Goal: Task Accomplishment & Management: Manage account settings

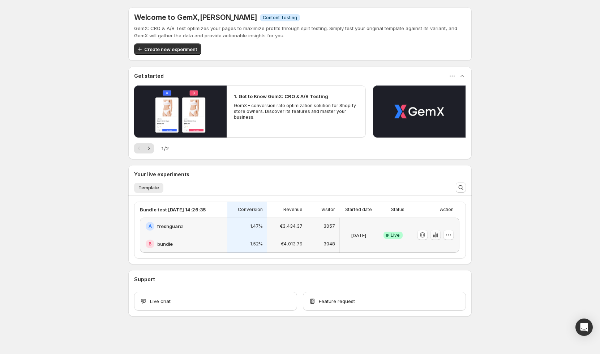
click at [436, 234] on icon "button" at bounding box center [435, 234] width 7 height 7
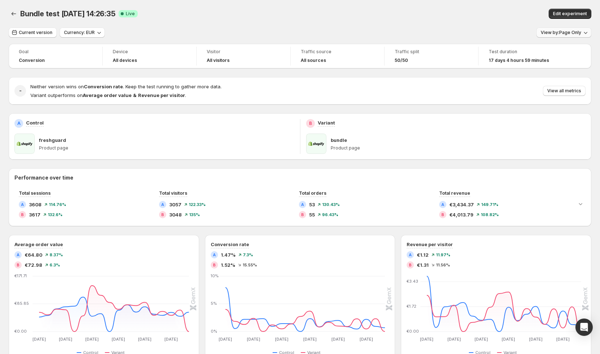
click at [575, 35] on button "View by: Page Only" at bounding box center [564, 32] width 55 height 10
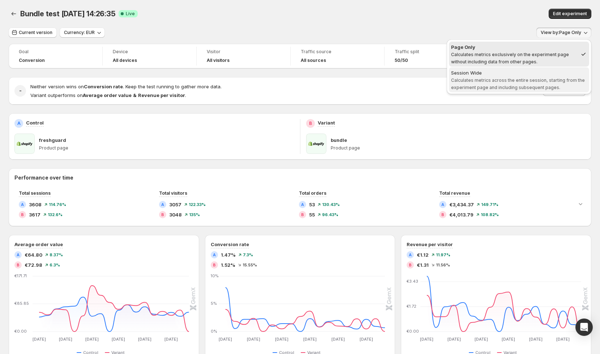
click at [527, 81] on span "Calculates metrics across the entire session, starting from the experiment page…" at bounding box center [518, 83] width 134 height 13
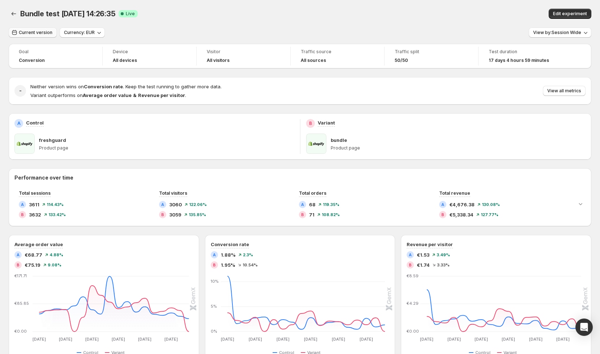
click at [37, 34] on span "Current version" at bounding box center [36, 33] width 34 height 6
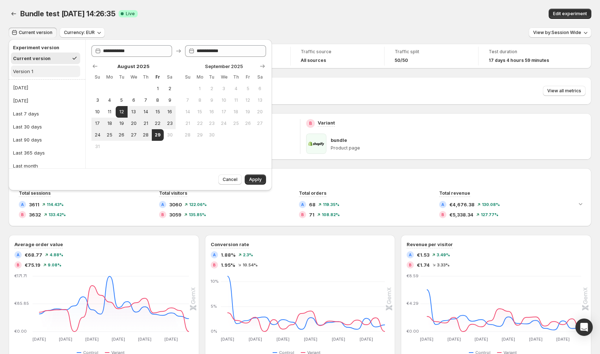
click at [36, 72] on button "Version 1" at bounding box center [45, 71] width 69 height 12
type input "**********"
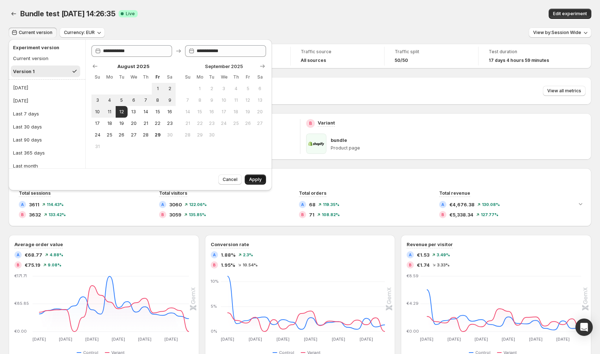
click at [260, 181] on span "Apply" at bounding box center [255, 179] width 13 height 6
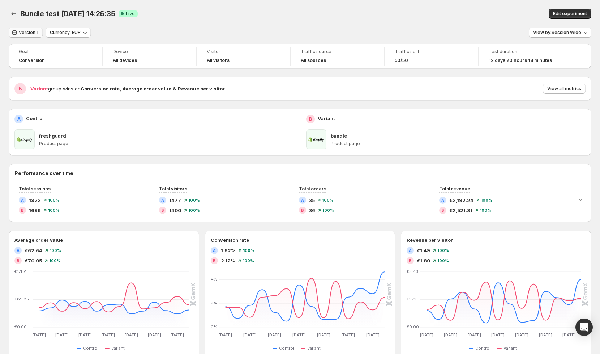
click at [28, 35] on span "Version 1" at bounding box center [29, 33] width 20 height 6
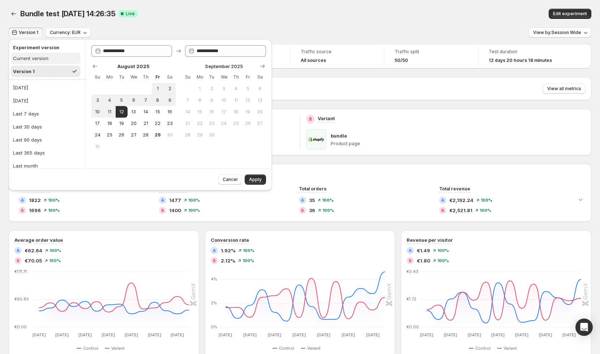
click at [42, 57] on div "Current version" at bounding box center [30, 58] width 35 height 7
type input "**********"
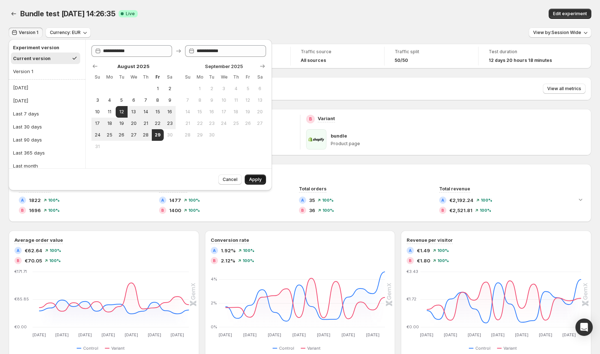
click at [251, 177] on span "Apply" at bounding box center [255, 179] width 13 height 6
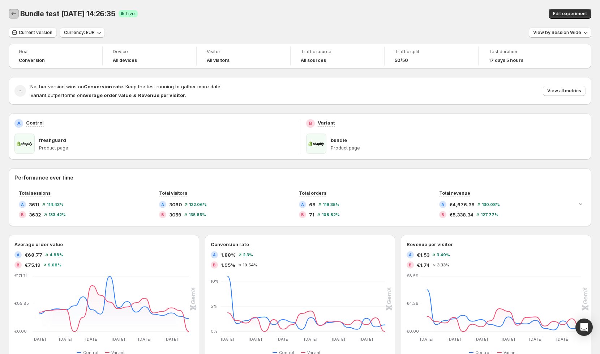
click at [13, 15] on icon "Back" at bounding box center [14, 14] width 5 height 4
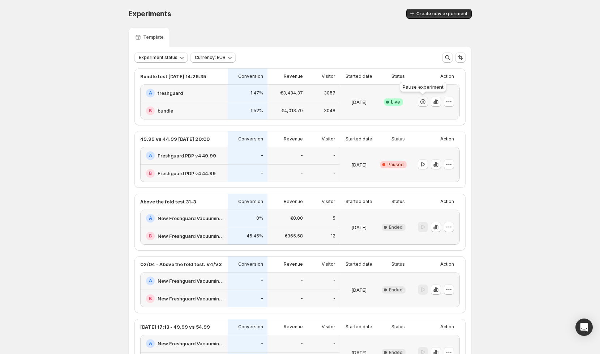
click at [420, 103] on icon "button" at bounding box center [422, 101] width 7 height 7
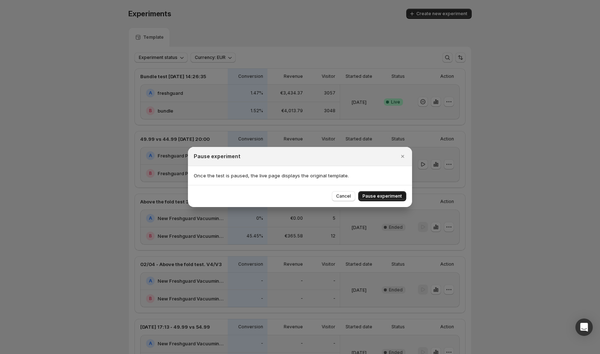
click at [387, 195] on span "Pause experiment" at bounding box center [382, 196] width 39 height 6
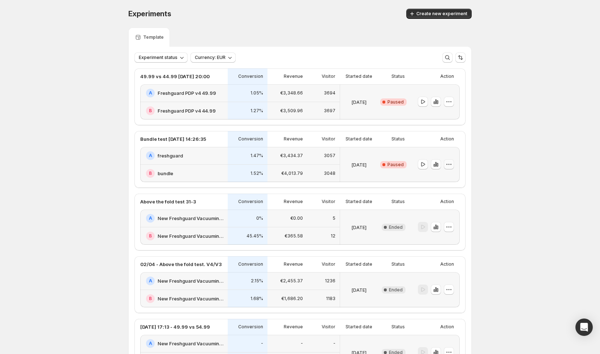
click at [451, 165] on icon "button" at bounding box center [449, 164] width 7 height 7
click at [445, 201] on span "End experiment" at bounding box center [453, 203] width 35 height 6
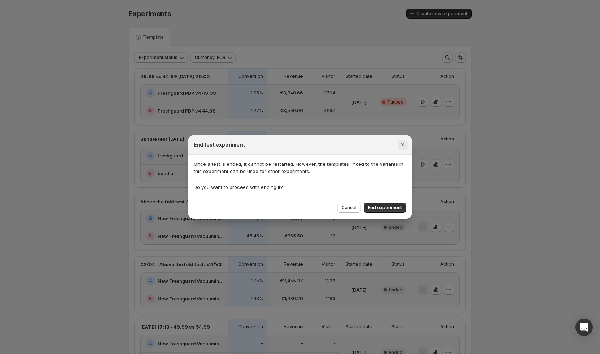
click at [405, 148] on icon "Close" at bounding box center [402, 144] width 7 height 7
